Goal: Task Accomplishment & Management: Use online tool/utility

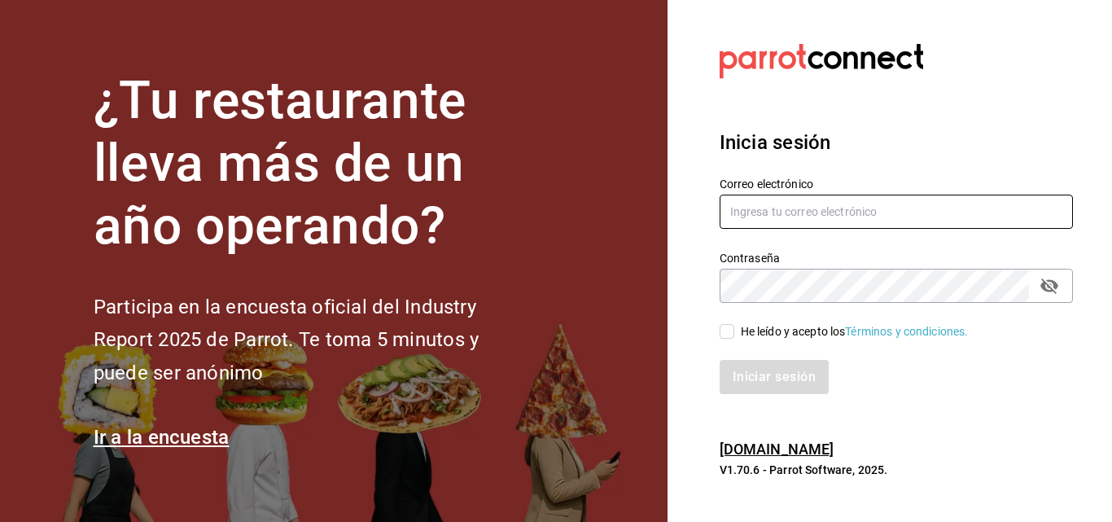
type input "cuerno.cdmx@GRUPOCOSTENO.COM"
drag, startPoint x: 731, startPoint y: 326, endPoint x: 728, endPoint y: 349, distance: 23.7
click at [729, 330] on input "He leído y acepto los Términos y condiciones." at bounding box center [726, 331] width 15 height 15
checkbox input "true"
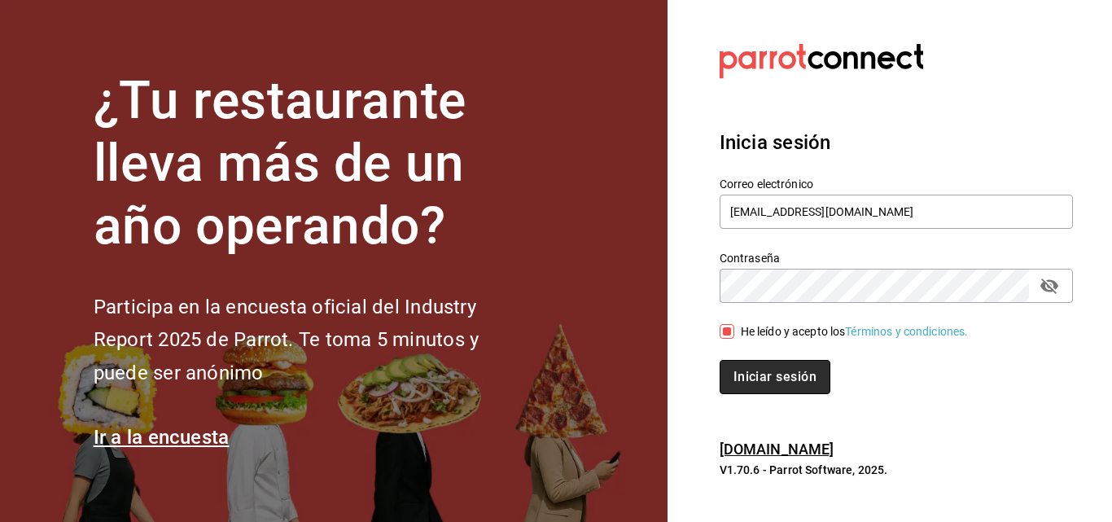
click at [739, 374] on button "Iniciar sesión" at bounding box center [774, 377] width 111 height 34
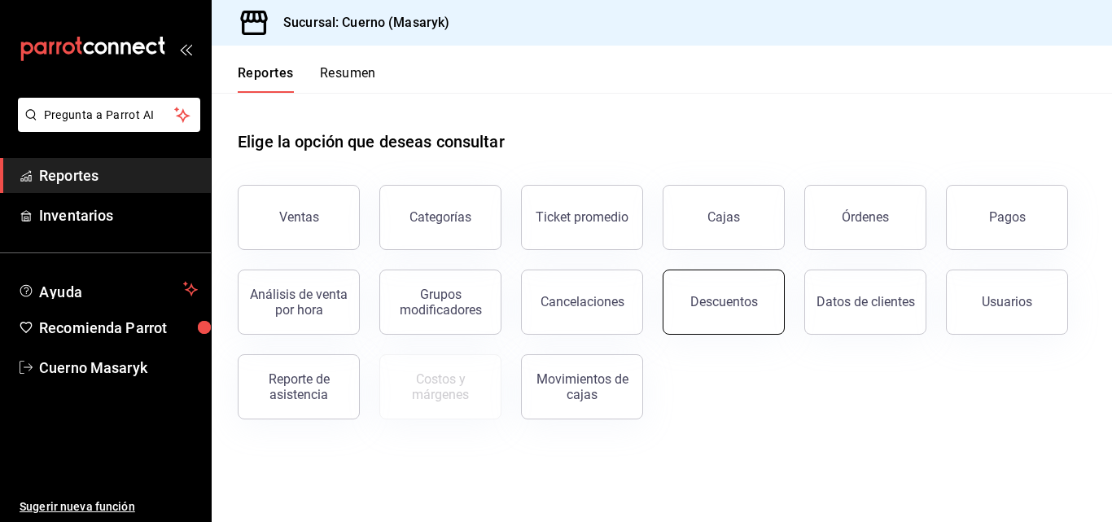
click at [700, 291] on button "Descuentos" at bounding box center [723, 301] width 122 height 65
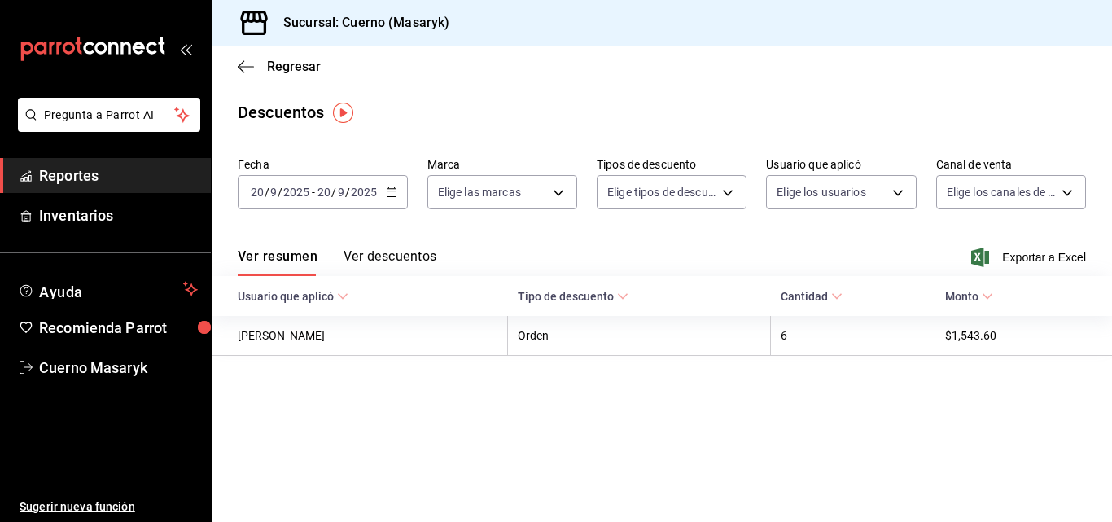
click at [386, 187] on icon "button" at bounding box center [391, 191] width 11 height 11
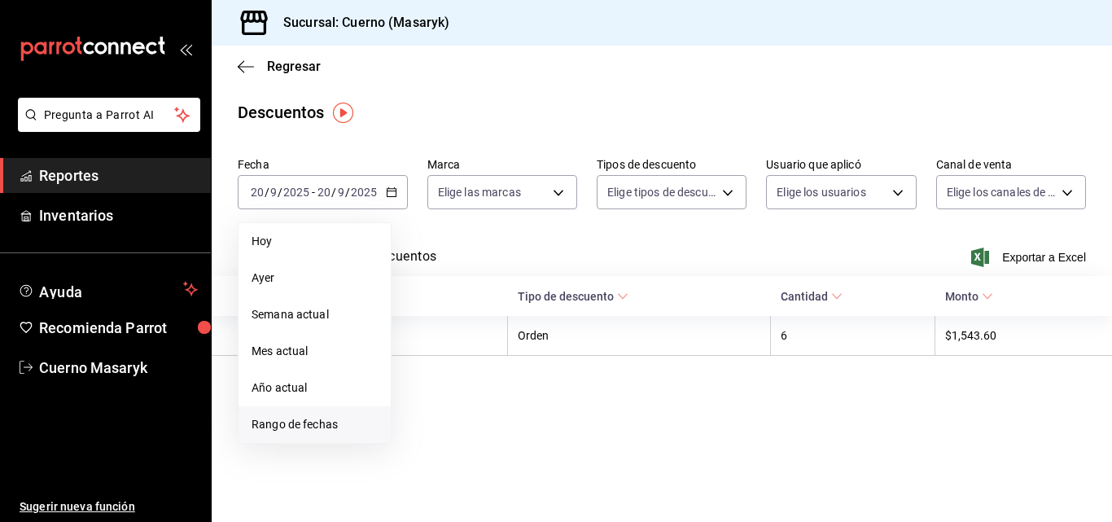
click at [279, 429] on span "Rango de fechas" at bounding box center [314, 424] width 126 height 17
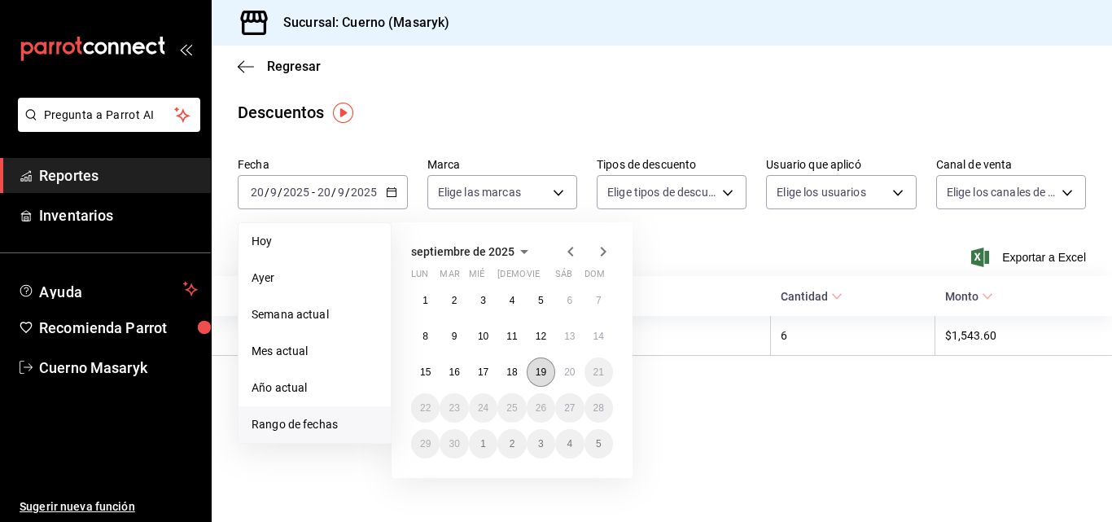
click at [540, 372] on abbr "19" at bounding box center [540, 371] width 11 height 11
click at [570, 367] on abbr "20" at bounding box center [569, 371] width 11 height 11
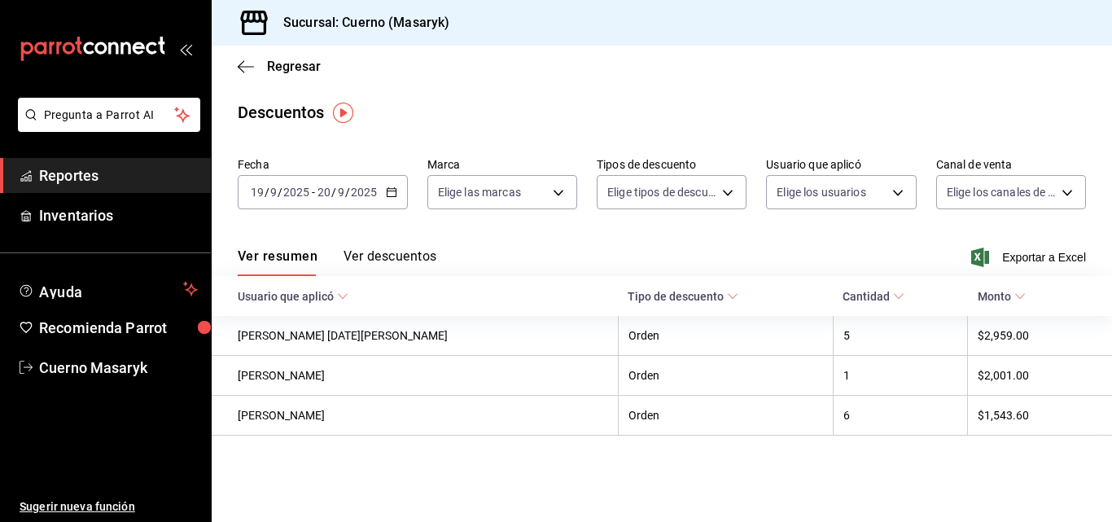
click at [398, 243] on div "Ver resumen Ver descuentos Exportar a Excel" at bounding box center [662, 252] width 900 height 47
click at [396, 252] on button "Ver descuentos" at bounding box center [389, 262] width 93 height 28
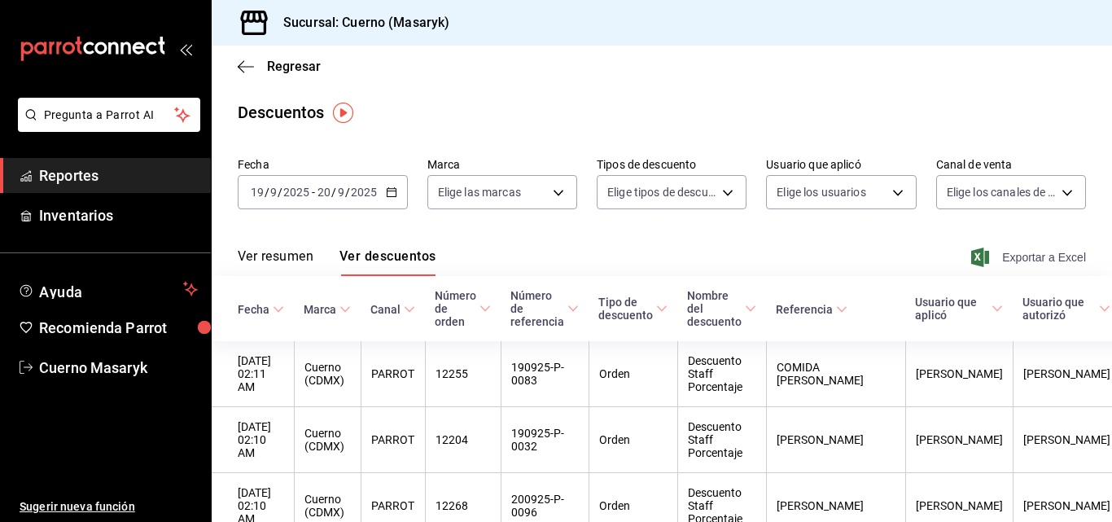
click at [1006, 257] on span "Exportar a Excel" at bounding box center [1029, 257] width 111 height 20
click at [282, 68] on span "Regresar" at bounding box center [294, 66] width 54 height 15
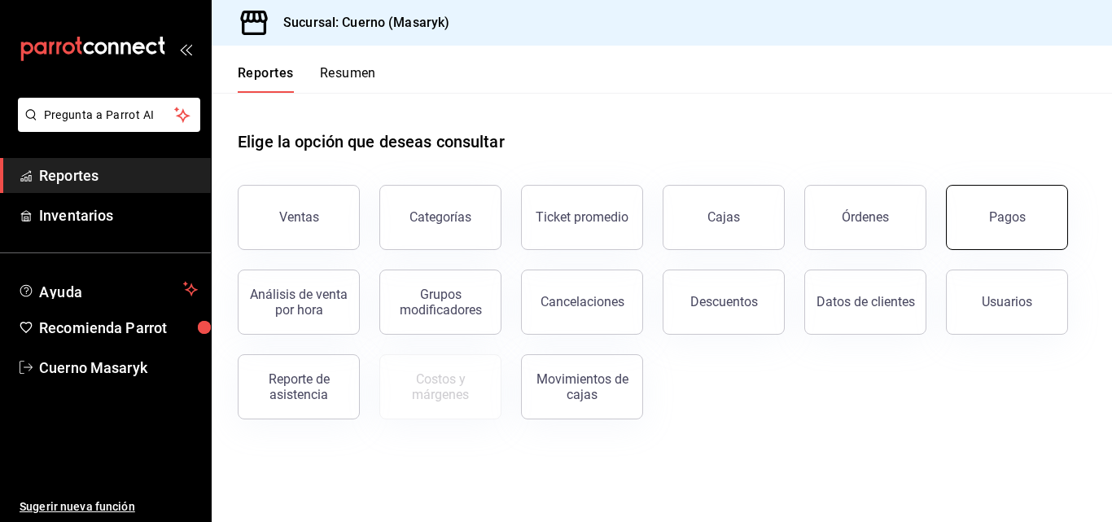
click at [975, 216] on button "Pagos" at bounding box center [1007, 217] width 122 height 65
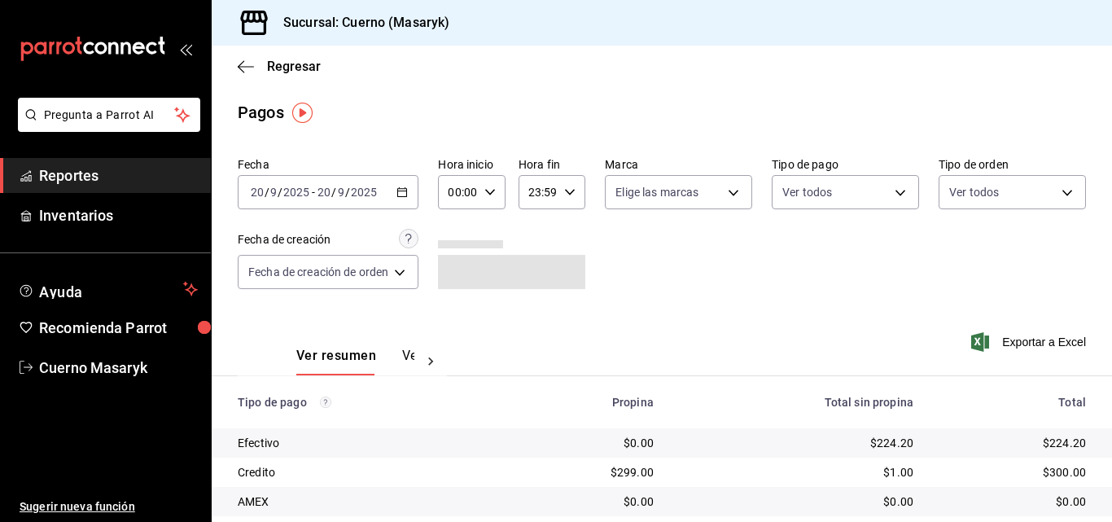
click at [403, 194] on icon "button" at bounding box center [401, 191] width 11 height 11
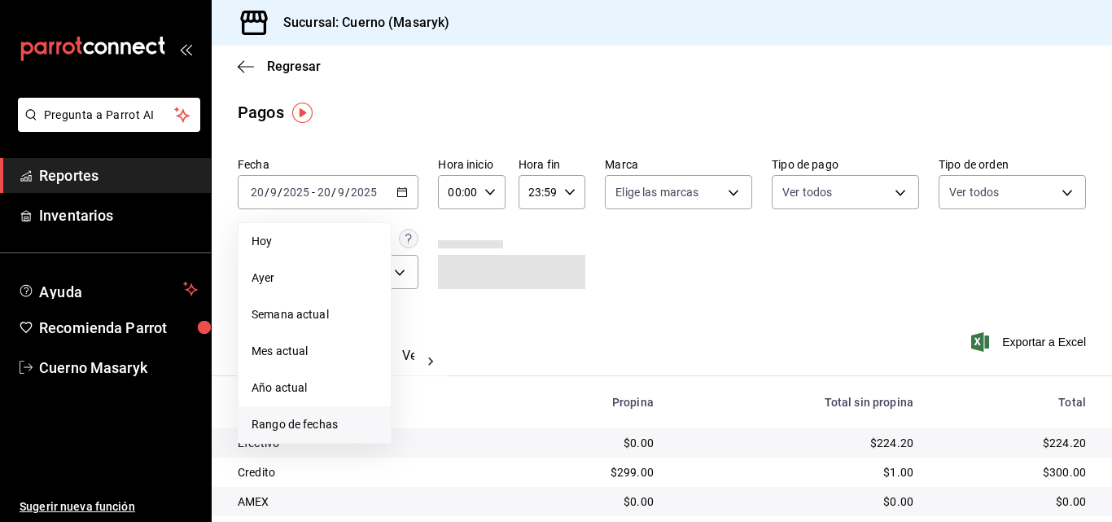
click at [296, 419] on span "Rango de fechas" at bounding box center [314, 424] width 126 height 17
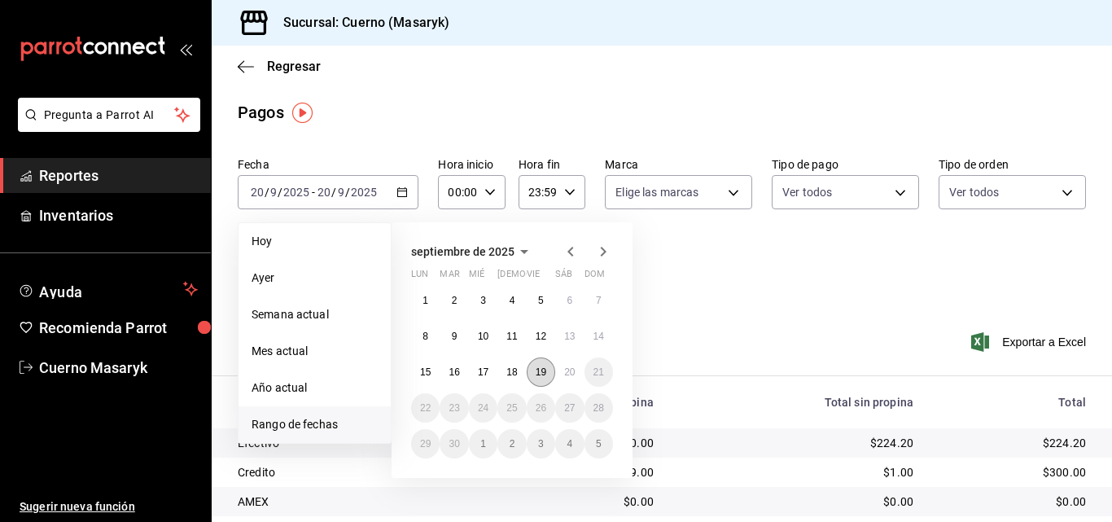
click at [541, 378] on button "19" at bounding box center [541, 371] width 28 height 29
click at [564, 375] on abbr "20" at bounding box center [569, 371] width 11 height 11
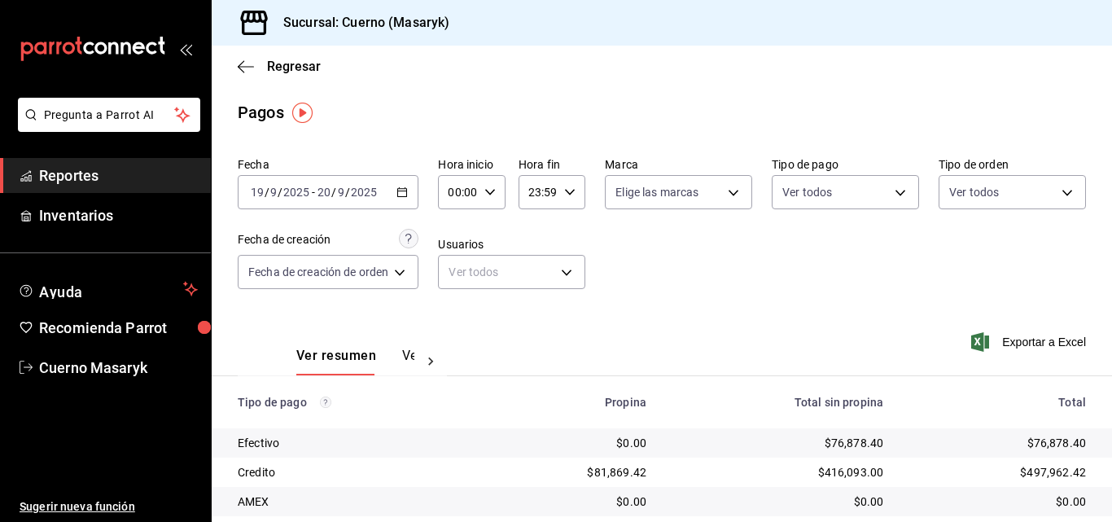
click at [494, 193] on icon "button" at bounding box center [489, 191] width 11 height 11
click at [453, 263] on span "05" at bounding box center [456, 266] width 7 height 13
type input "05:00"
click at [568, 187] on div at bounding box center [556, 261] width 1112 height 522
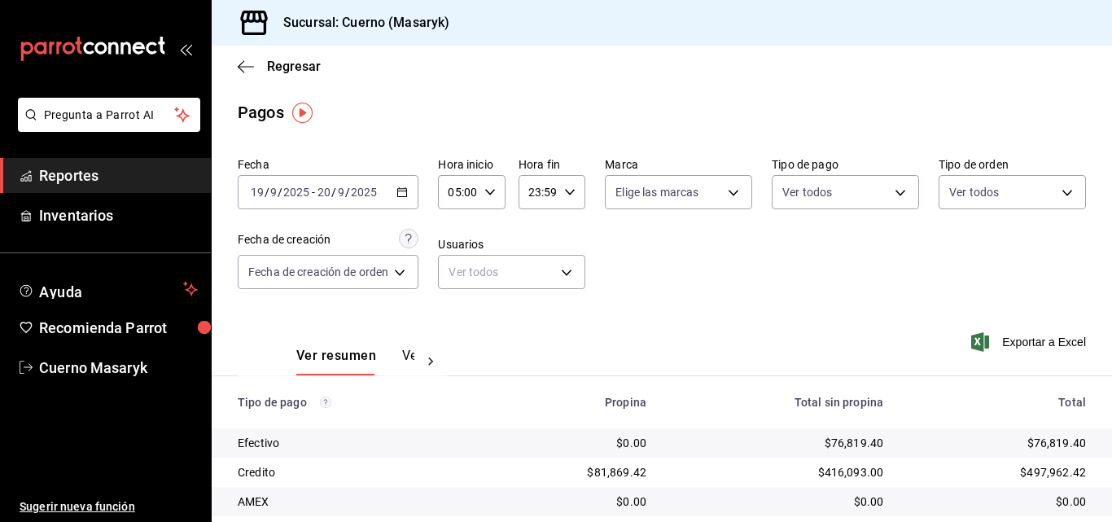
click at [568, 187] on icon "button" at bounding box center [569, 191] width 11 height 11
click at [537, 234] on span "04" at bounding box center [534, 233] width 7 height 13
type input "04:59"
click at [828, 295] on div at bounding box center [556, 261] width 1112 height 522
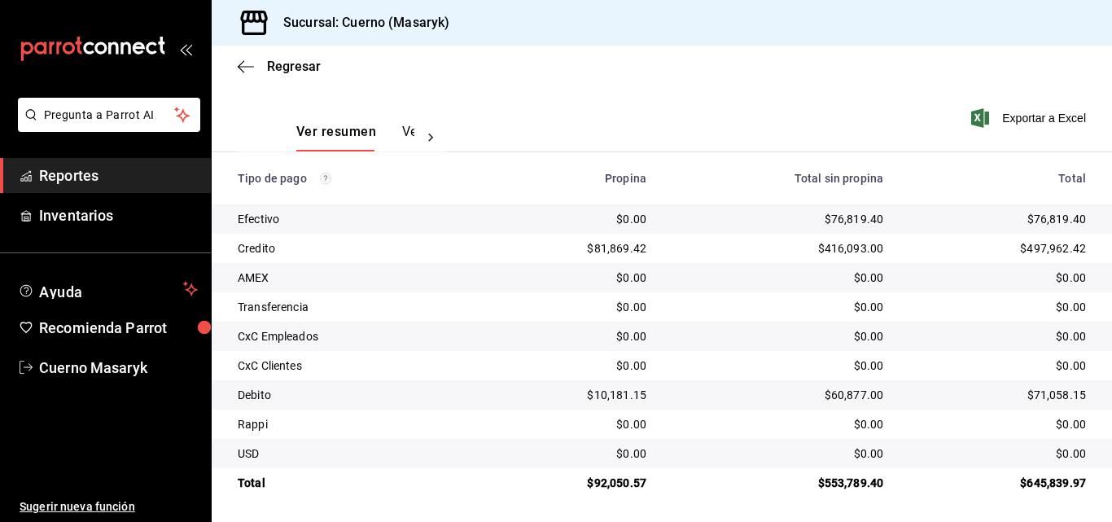
scroll to position [226, 0]
drag, startPoint x: 267, startPoint y: 51, endPoint x: 268, endPoint y: 82, distance: 30.9
click at [267, 66] on div "Regresar" at bounding box center [662, 67] width 900 height 42
click at [282, 63] on span "Regresar" at bounding box center [294, 66] width 54 height 15
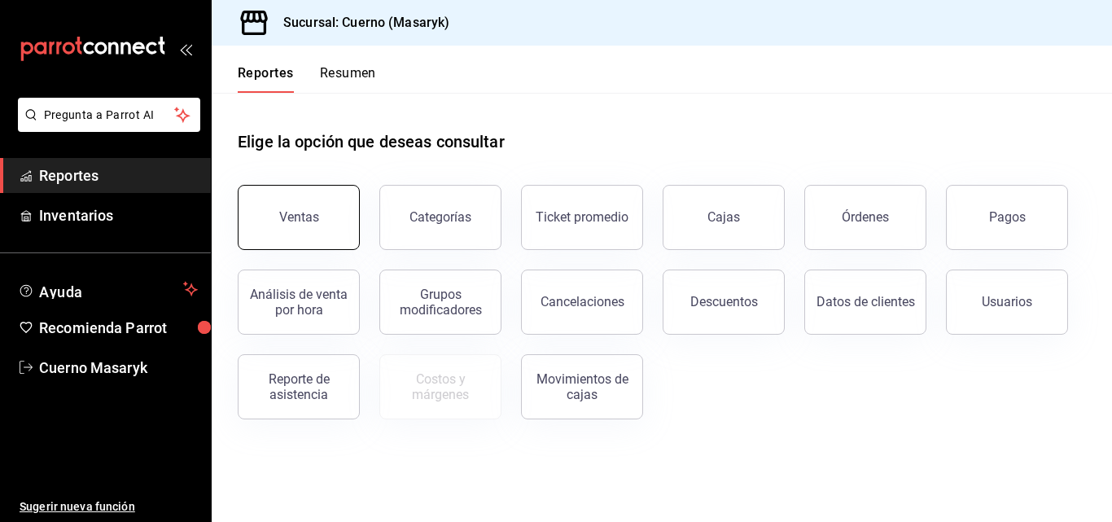
click at [338, 213] on button "Ventas" at bounding box center [299, 217] width 122 height 65
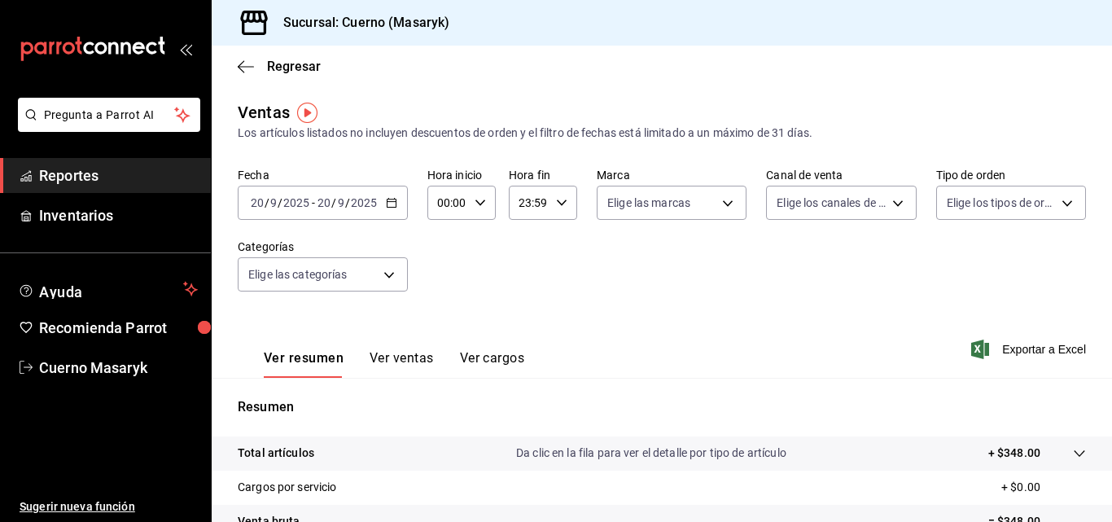
click at [394, 203] on icon "button" at bounding box center [391, 202] width 11 height 11
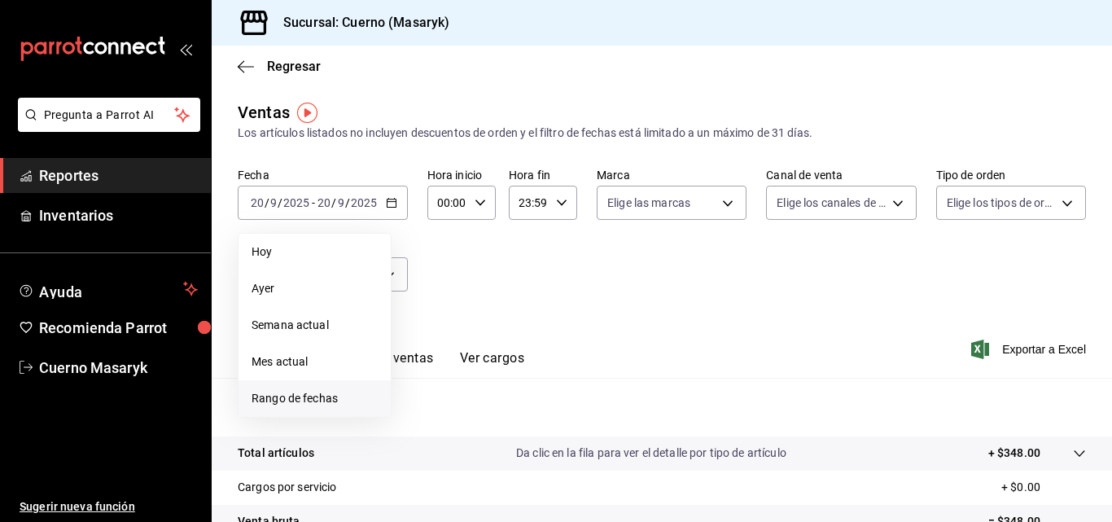
click at [311, 400] on span "Rango de fechas" at bounding box center [314, 398] width 126 height 17
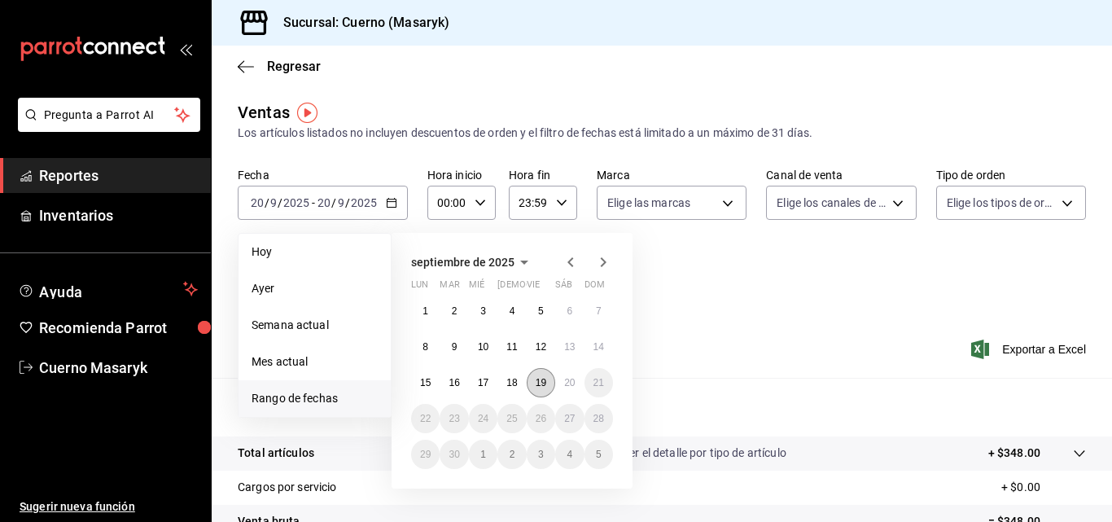
click at [546, 384] on abbr "19" at bounding box center [540, 382] width 11 height 11
click at [566, 382] on abbr "20" at bounding box center [569, 382] width 11 height 11
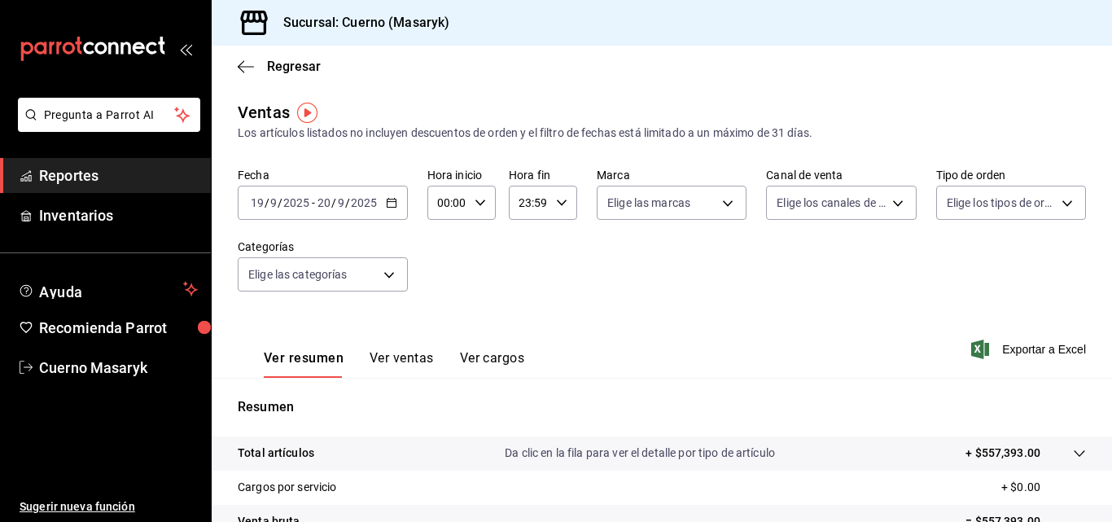
click at [479, 202] on icon "button" at bounding box center [479, 202] width 11 height 11
click at [444, 278] on span "05" at bounding box center [442, 276] width 7 height 13
type input "05:00"
click at [558, 201] on div at bounding box center [556, 261] width 1112 height 522
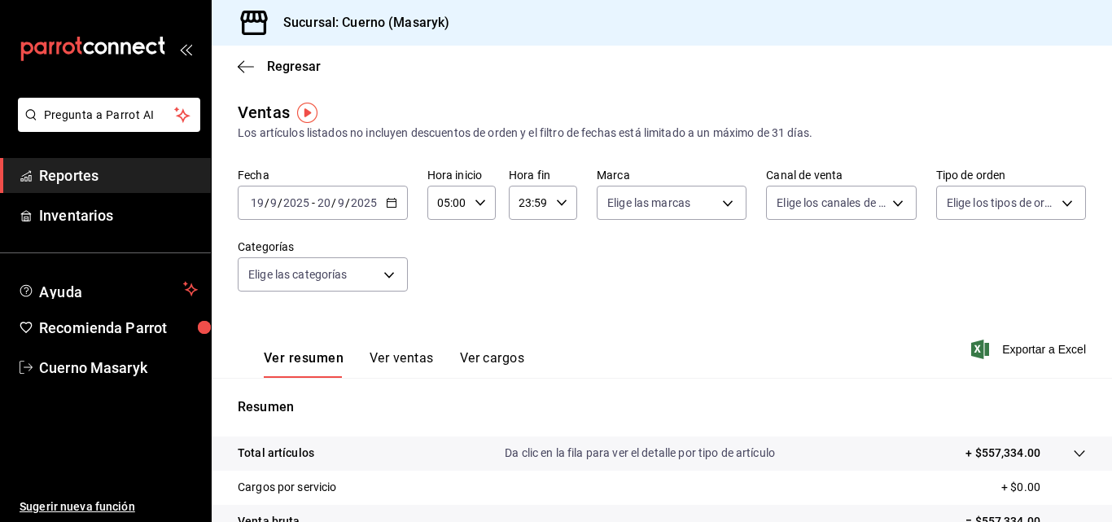
click at [558, 201] on icon "button" at bounding box center [561, 202] width 11 height 11
click at [527, 234] on span "04" at bounding box center [522, 237] width 7 height 13
type input "04:59"
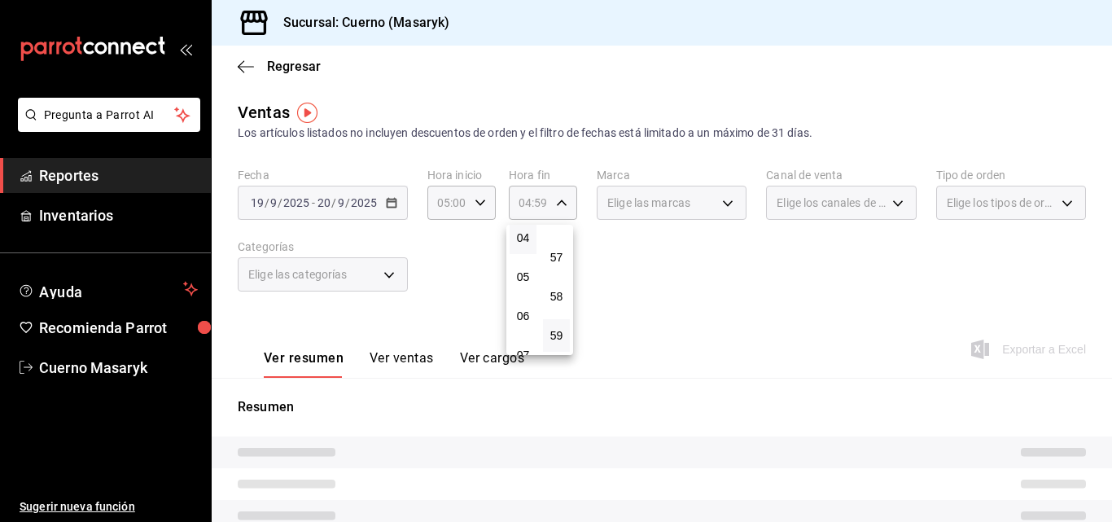
click at [703, 267] on div at bounding box center [556, 261] width 1112 height 522
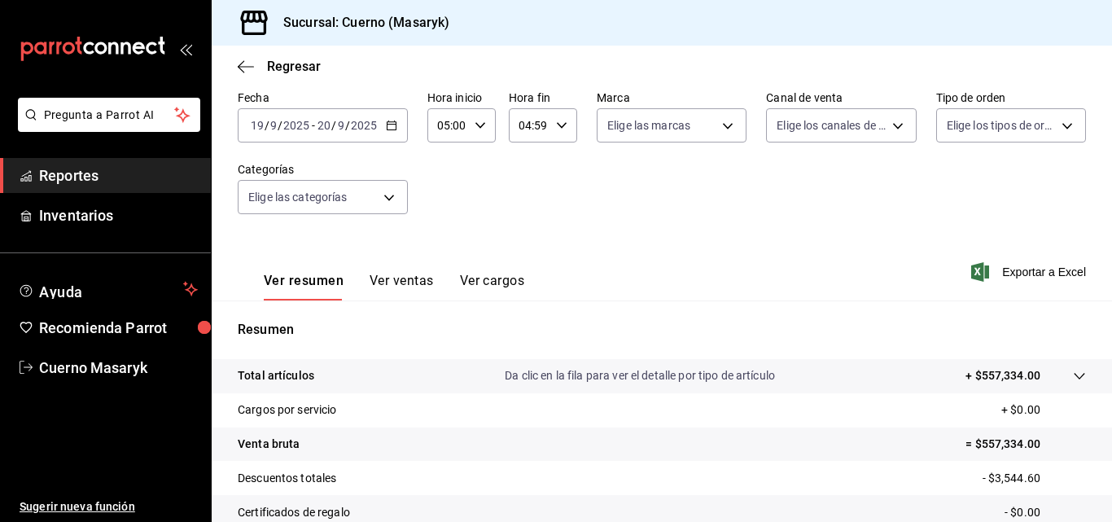
scroll to position [163, 0]
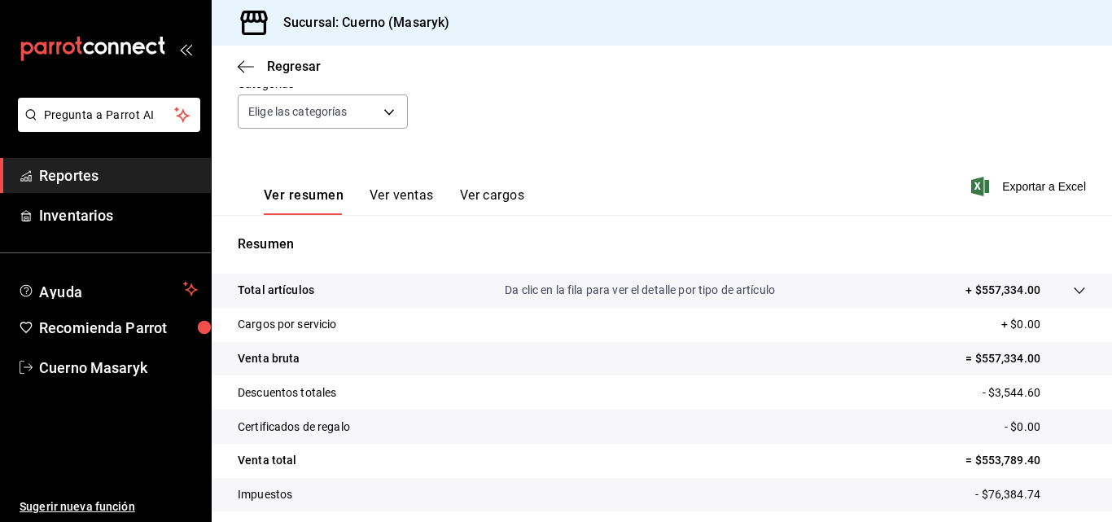
click at [1073, 292] on icon at bounding box center [1079, 290] width 13 height 13
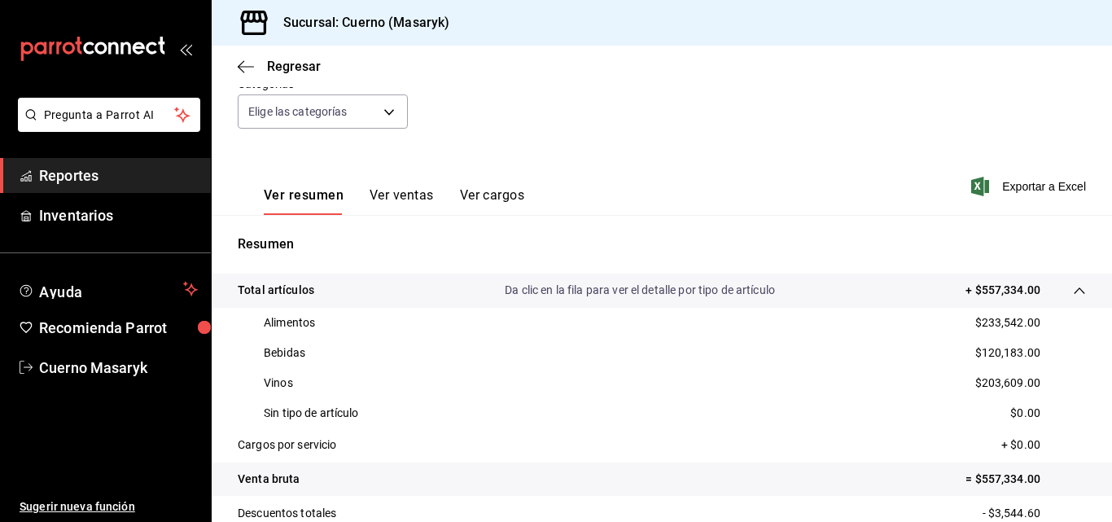
scroll to position [244, 0]
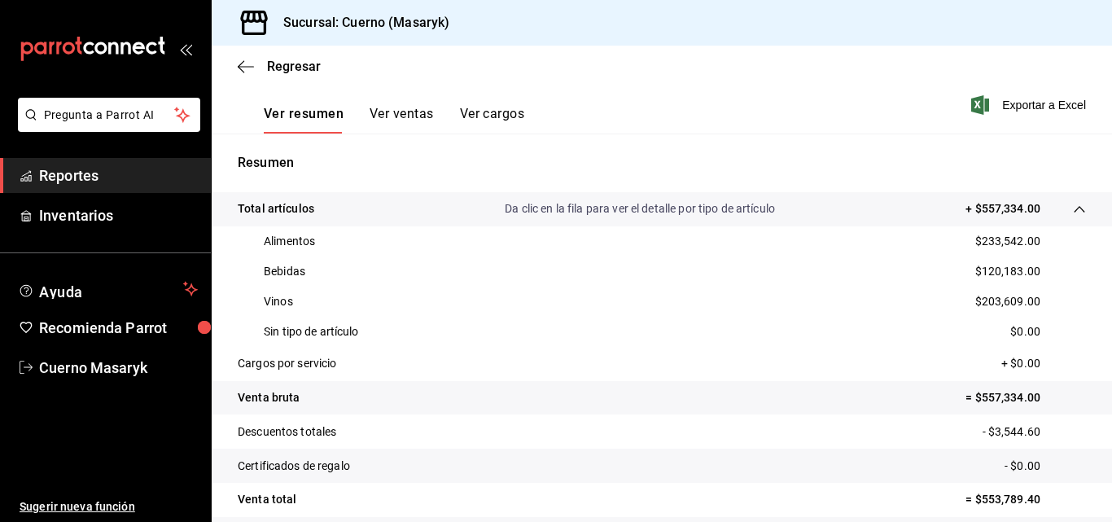
click at [427, 109] on button "Ver ventas" at bounding box center [401, 120] width 64 height 28
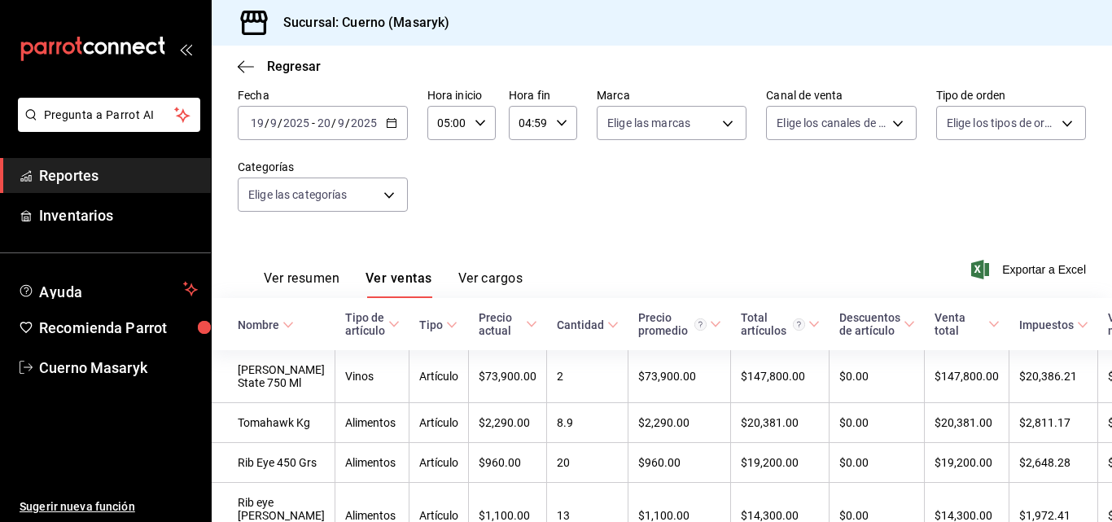
scroll to position [244, 0]
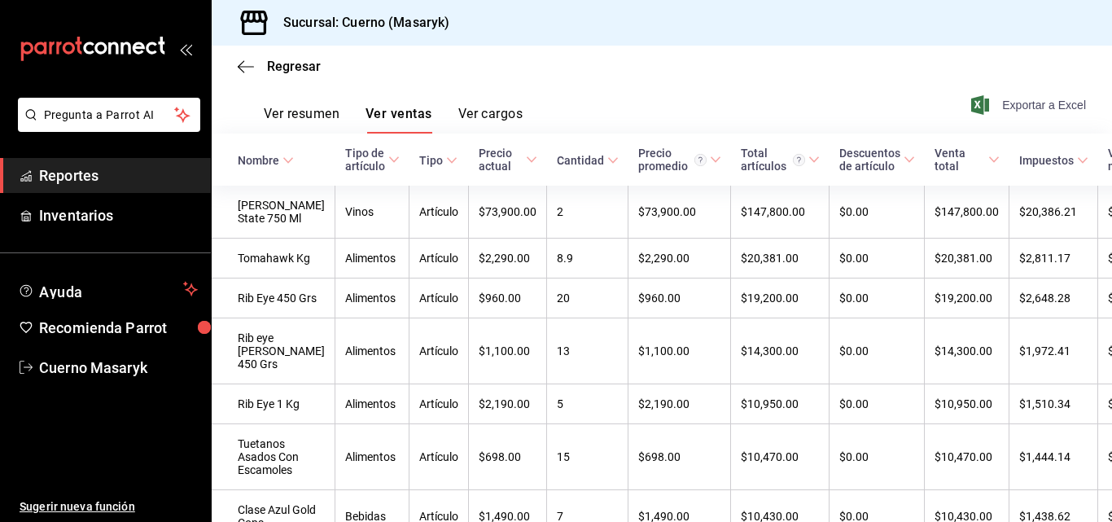
click at [1016, 104] on span "Exportar a Excel" at bounding box center [1029, 105] width 111 height 20
click at [295, 107] on button "Ver resumen" at bounding box center [302, 120] width 76 height 28
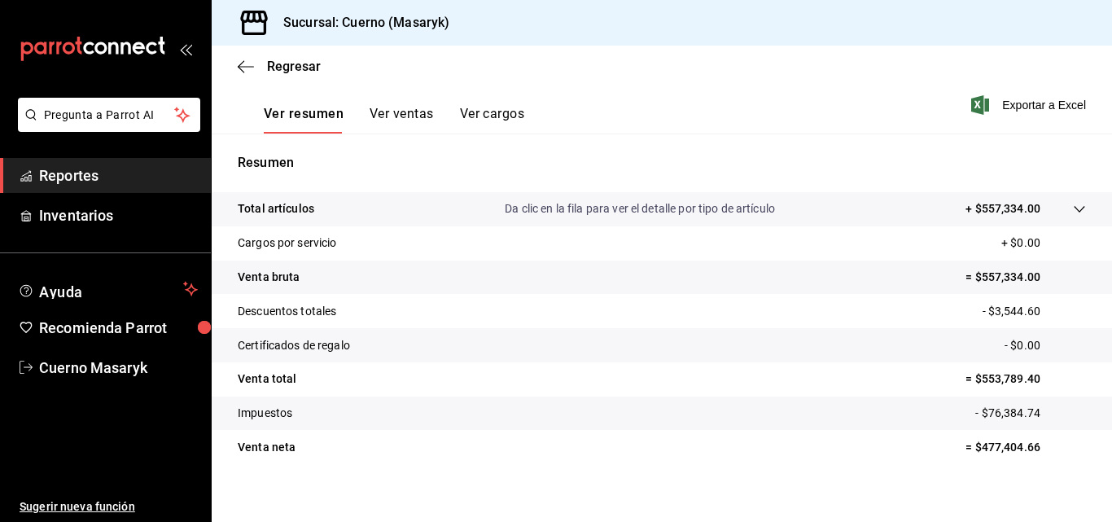
scroll to position [258, 0]
